Goal: Task Accomplishment & Management: Complete application form

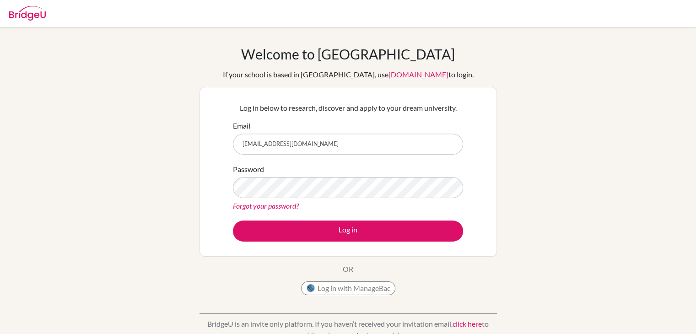
type input "202582@ogrenci.tedankara.k12.tr"
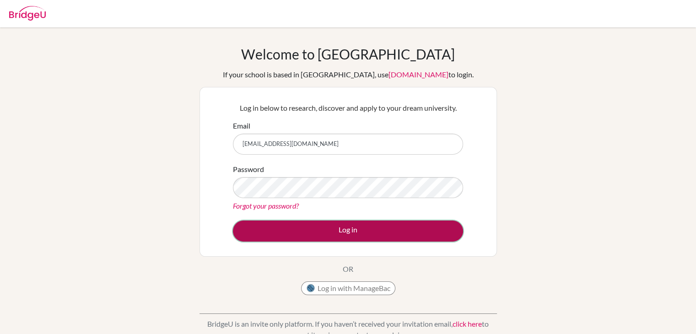
click at [424, 227] on button "Log in" at bounding box center [348, 231] width 230 height 21
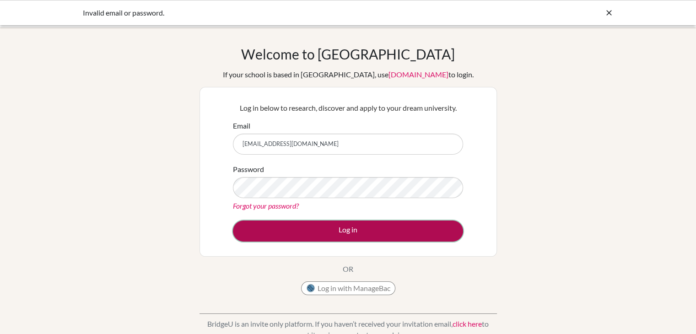
click at [399, 230] on button "Log in" at bounding box center [348, 231] width 230 height 21
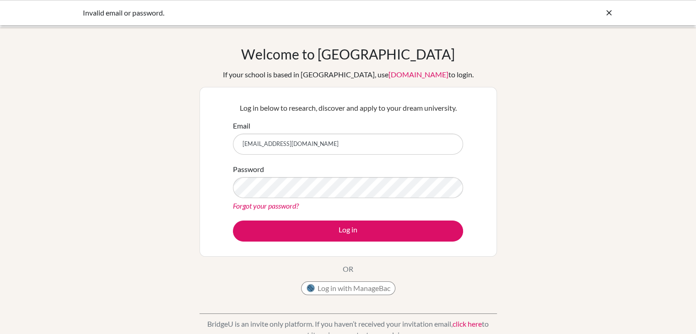
click at [383, 145] on input "[EMAIL_ADDRESS][DOMAIN_NAME]" at bounding box center [348, 144] width 230 height 21
click at [233, 221] on button "Log in" at bounding box center [348, 231] width 230 height 21
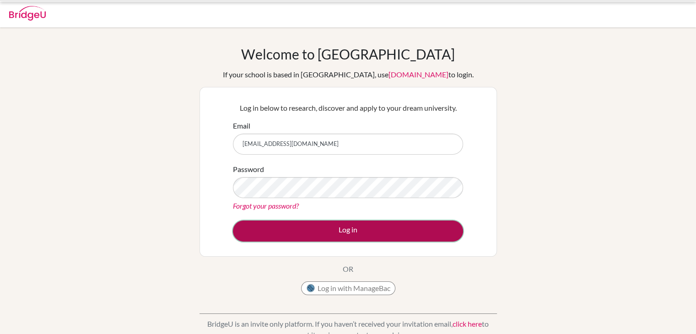
click at [305, 237] on button "Log in" at bounding box center [348, 231] width 230 height 21
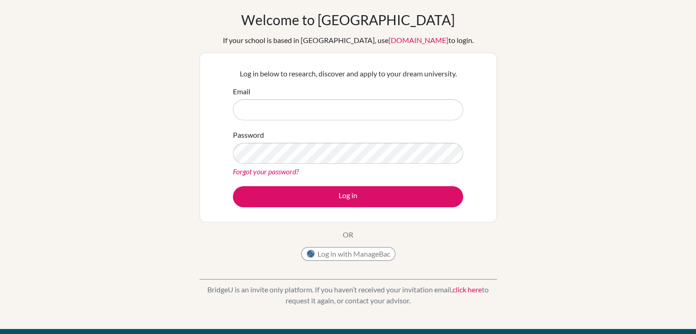
scroll to position [35, 0]
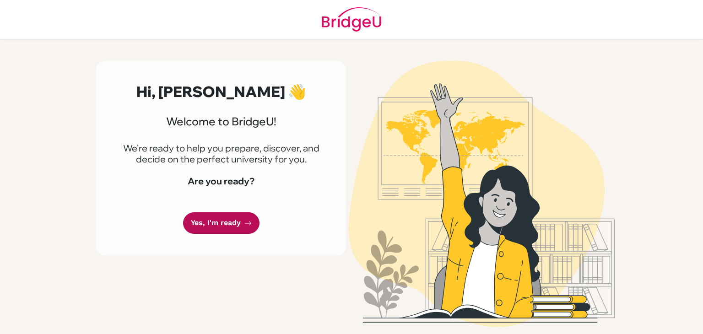
click at [206, 224] on link "Yes, I'm ready" at bounding box center [221, 223] width 76 height 22
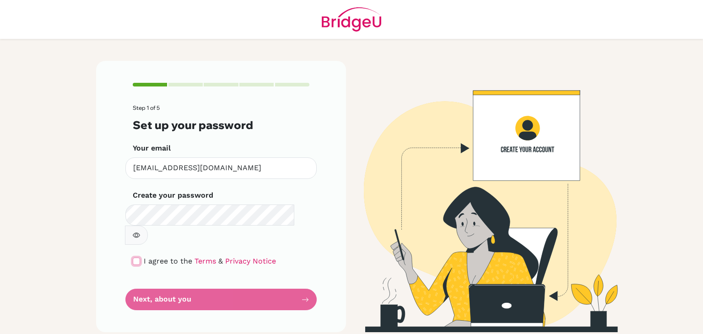
click at [138, 258] on input "checkbox" at bounding box center [136, 261] width 7 height 7
checkbox input "true"
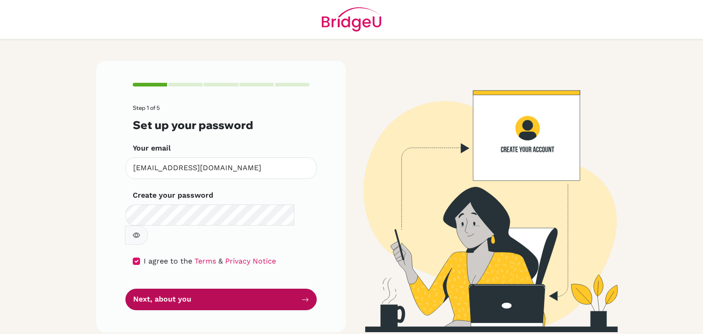
click at [158, 289] on button "Next, about you" at bounding box center [220, 300] width 191 height 22
